Goal: Check status

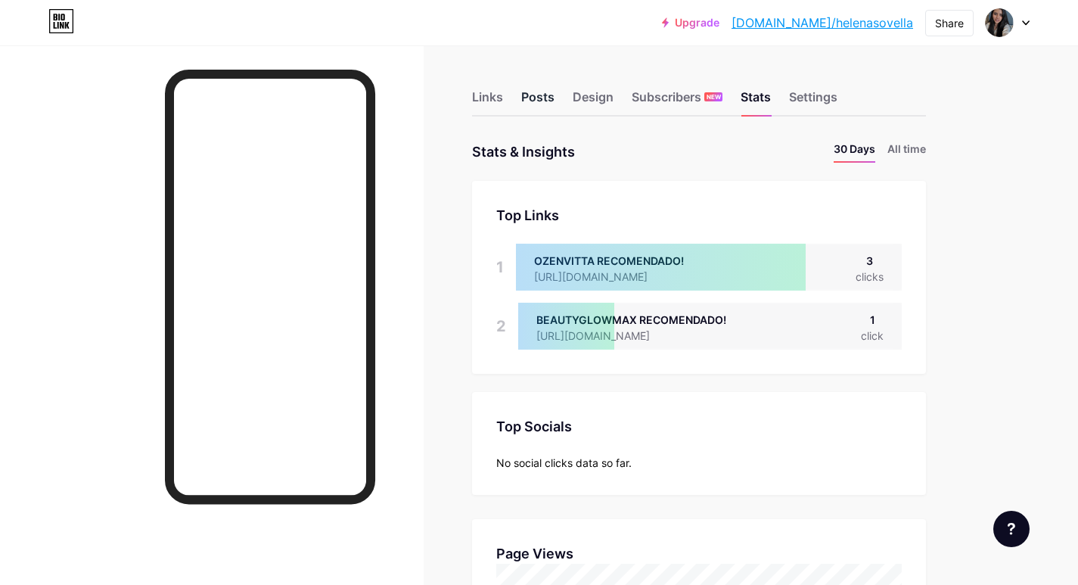
click at [529, 101] on div "Posts" at bounding box center [537, 101] width 33 height 27
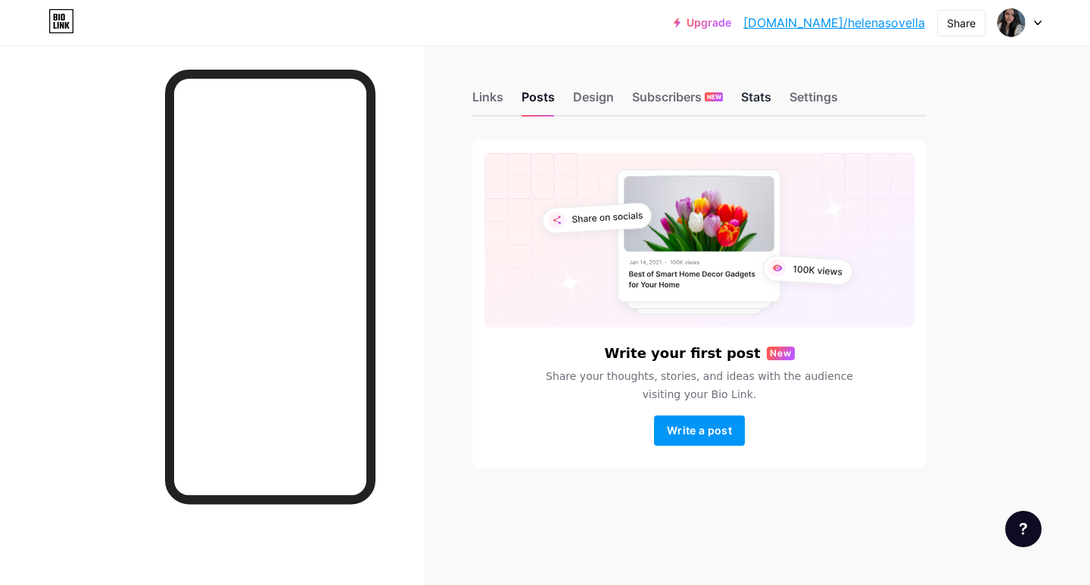
click at [762, 99] on div "Stats" at bounding box center [756, 101] width 30 height 27
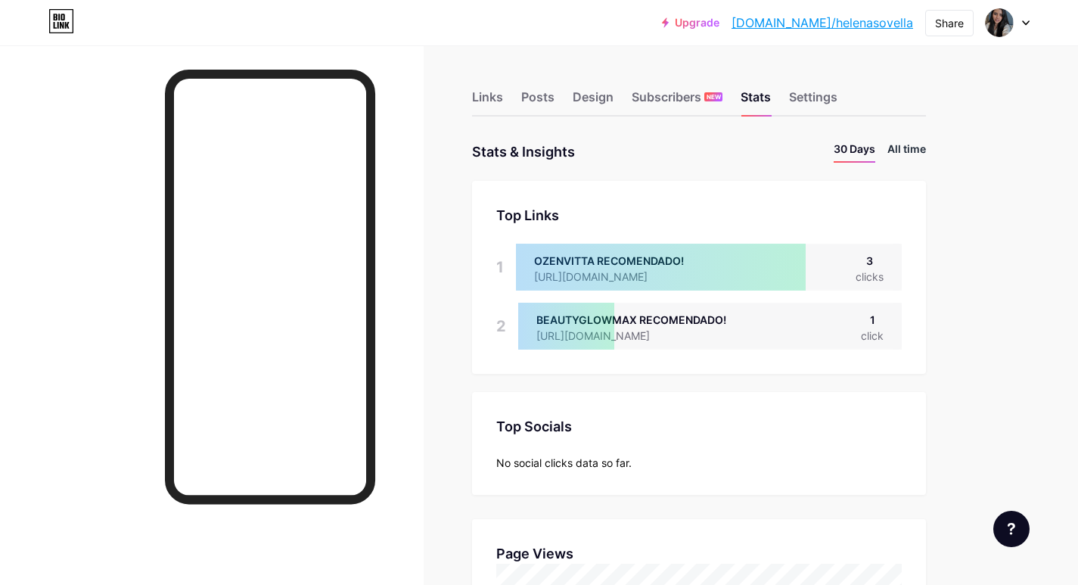
click at [898, 150] on li "All time" at bounding box center [907, 152] width 39 height 22
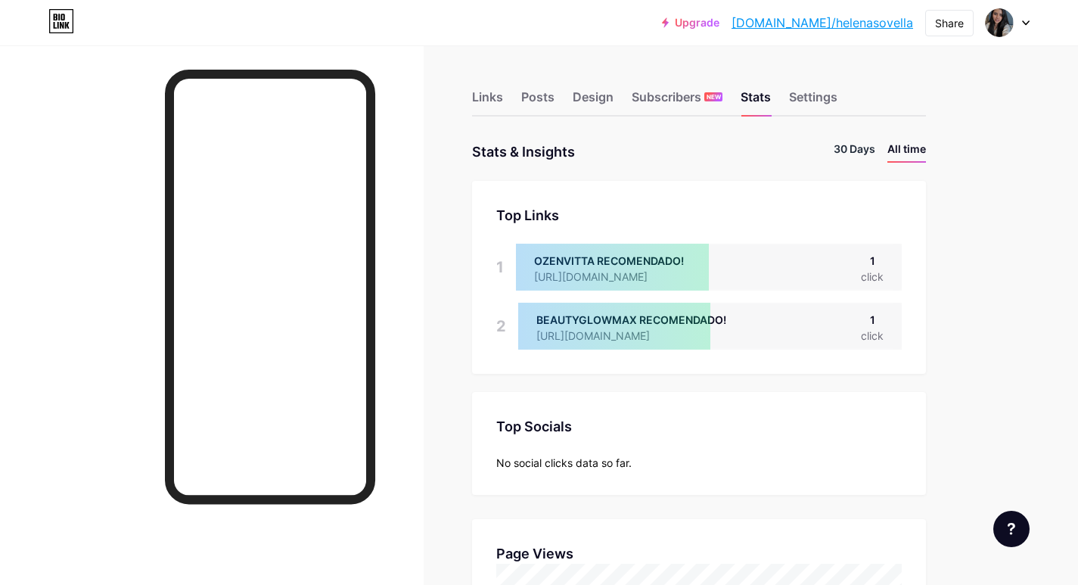
scroll to position [585, 1078]
click at [862, 149] on li "30 Days" at bounding box center [855, 152] width 42 height 22
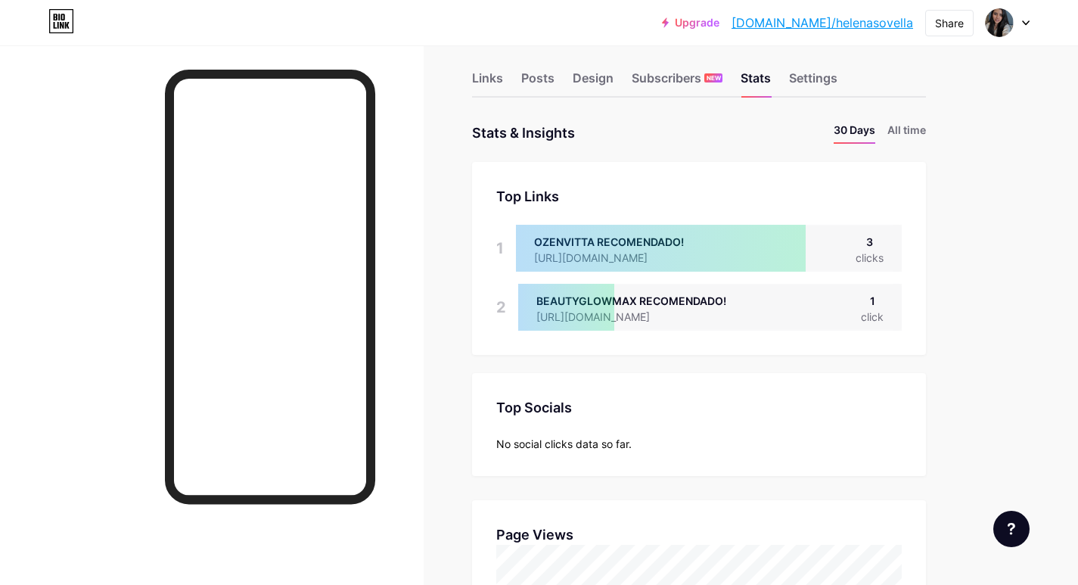
scroll to position [0, 0]
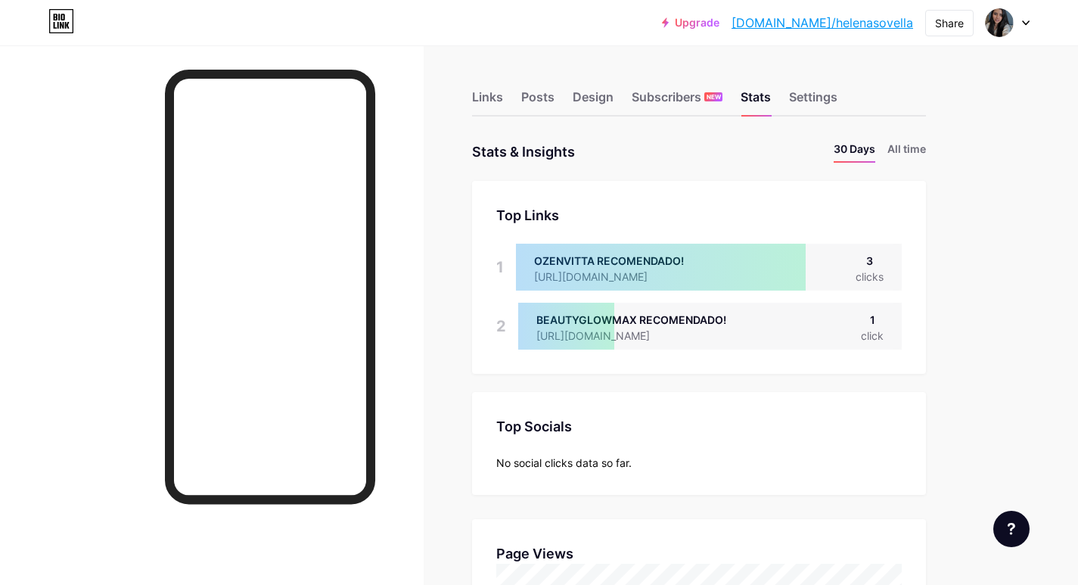
scroll to position [585, 1078]
click at [683, 261] on div at bounding box center [661, 267] width 290 height 47
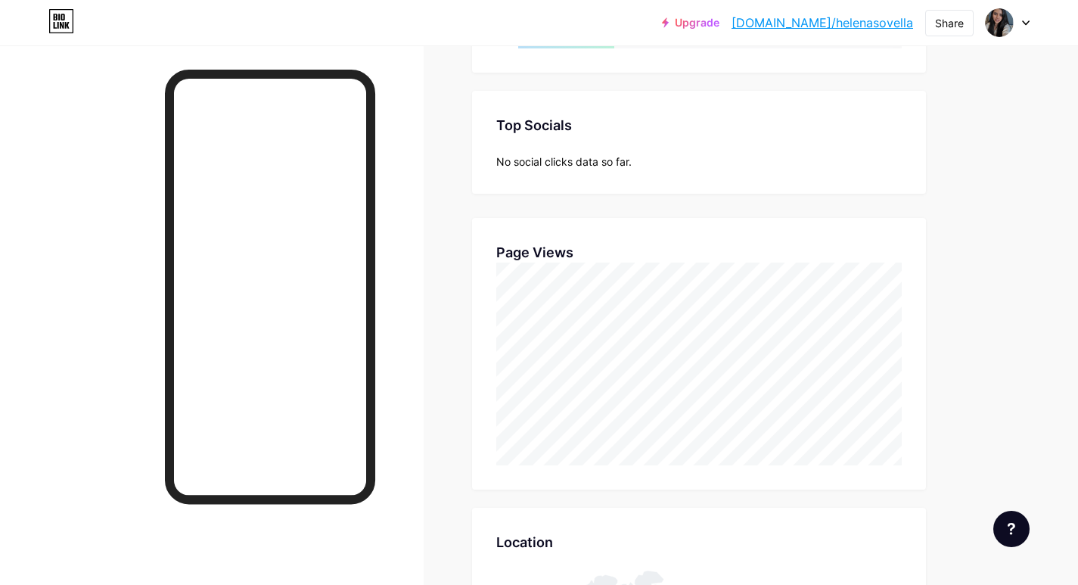
scroll to position [303, 0]
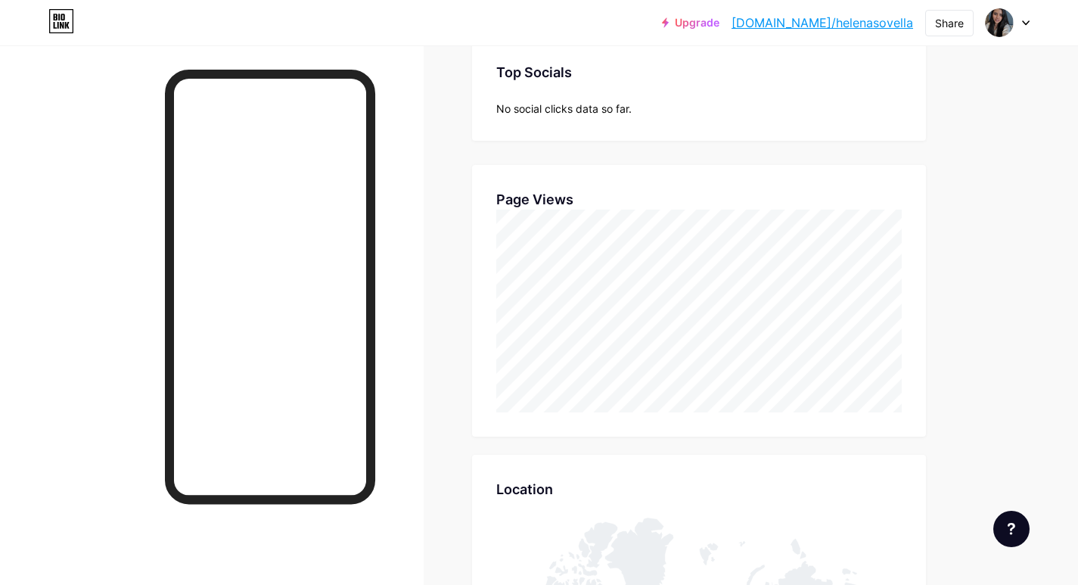
scroll to position [378, 0]
